Goal: Task Accomplishment & Management: Manage account settings

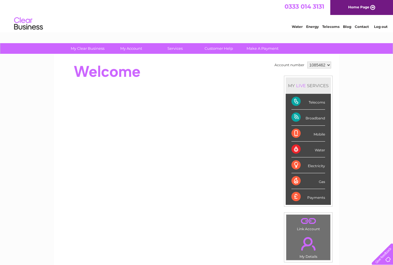
click at [366, 113] on div "My Clear Business Login Details My Details My Preferences Link Account My Accou…" at bounding box center [196, 204] width 393 height 323
click at [367, 112] on div "My Clear Business Login Details My Details My Preferences Link Account My Accou…" at bounding box center [196, 204] width 393 height 323
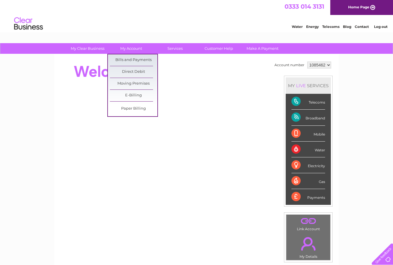
click at [139, 60] on link "Bills and Payments" at bounding box center [133, 60] width 47 height 12
click at [135, 61] on link "Bills and Payments" at bounding box center [133, 60] width 47 height 12
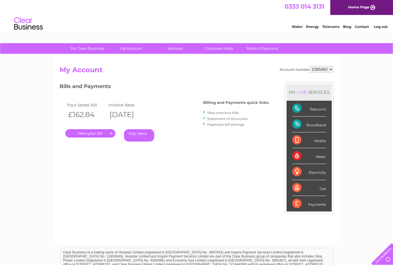
click at [94, 133] on link "." at bounding box center [90, 133] width 50 height 8
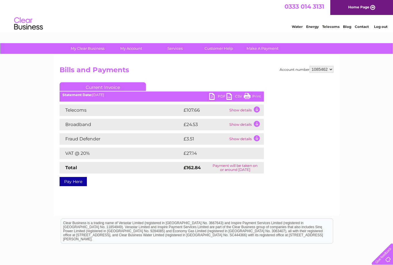
click at [215, 97] on link "PDF" at bounding box center [217, 97] width 17 height 8
click at [383, 26] on link "Log out" at bounding box center [381, 26] width 14 height 4
